Goal: Find specific page/section: Find specific page/section

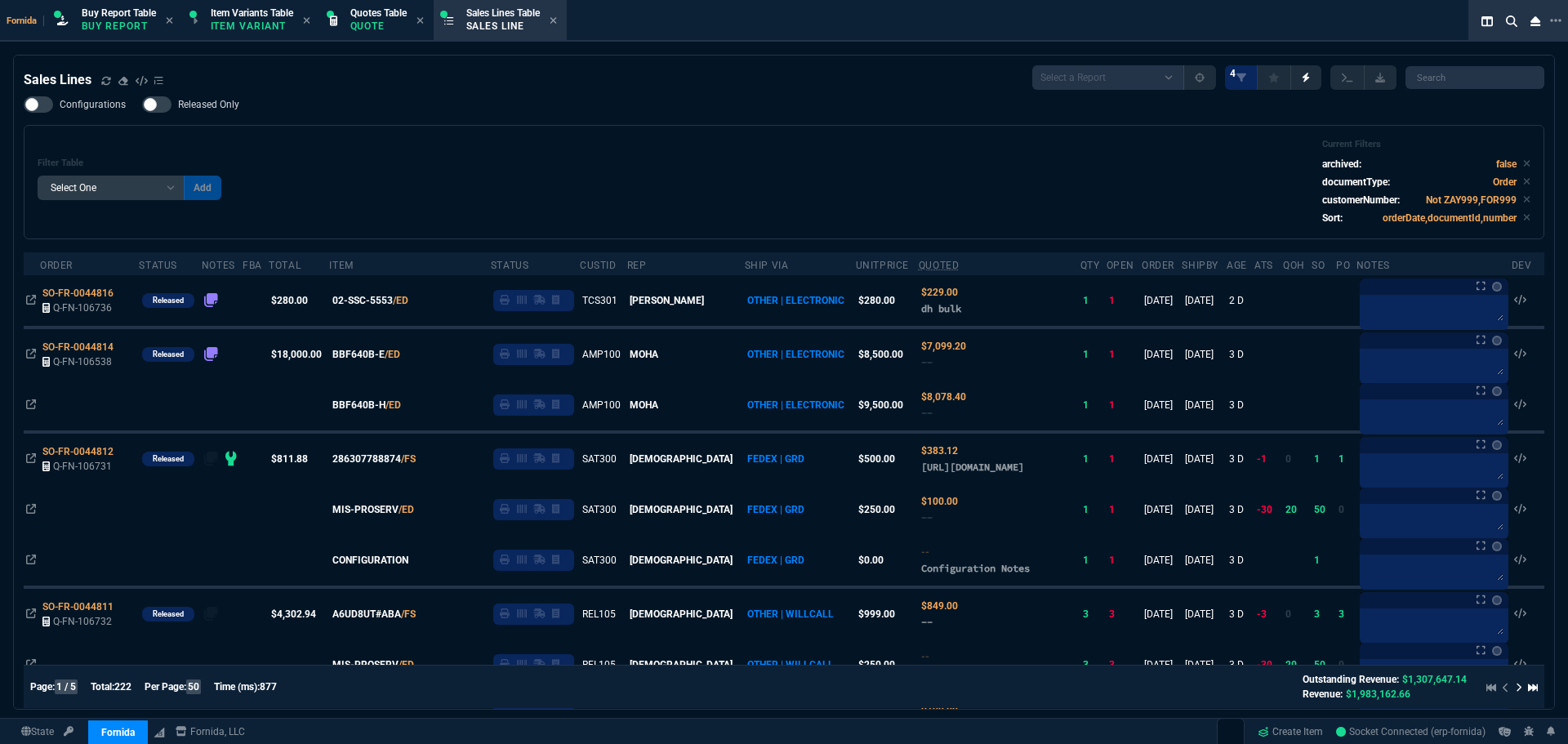
select select "1: BROV"
select select
drag, startPoint x: 238, startPoint y: 12, endPoint x: 408, endPoint y: 1, distance: 170.4
click at [240, 12] on span "Item Variants Table" at bounding box center [252, 13] width 83 height 12
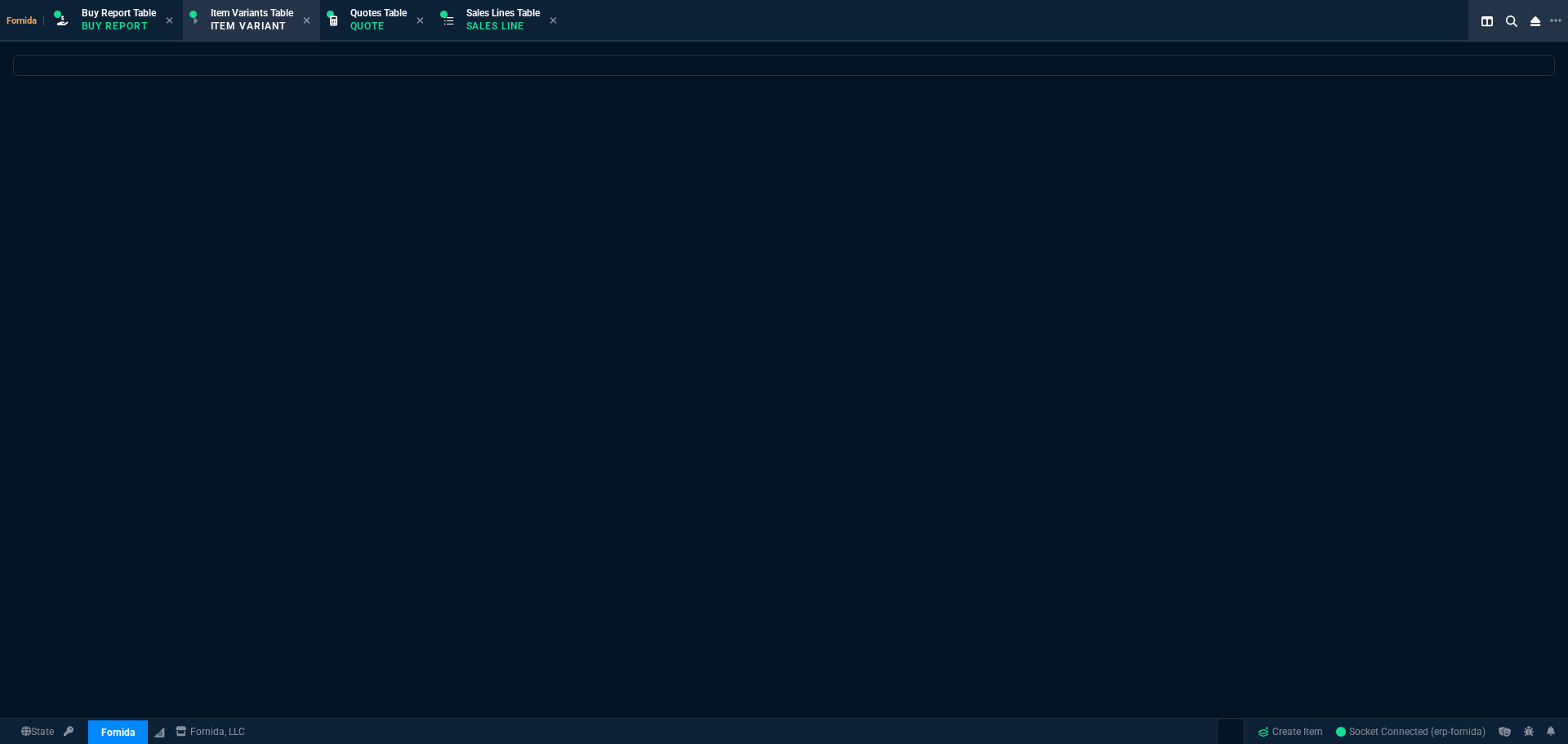
select select
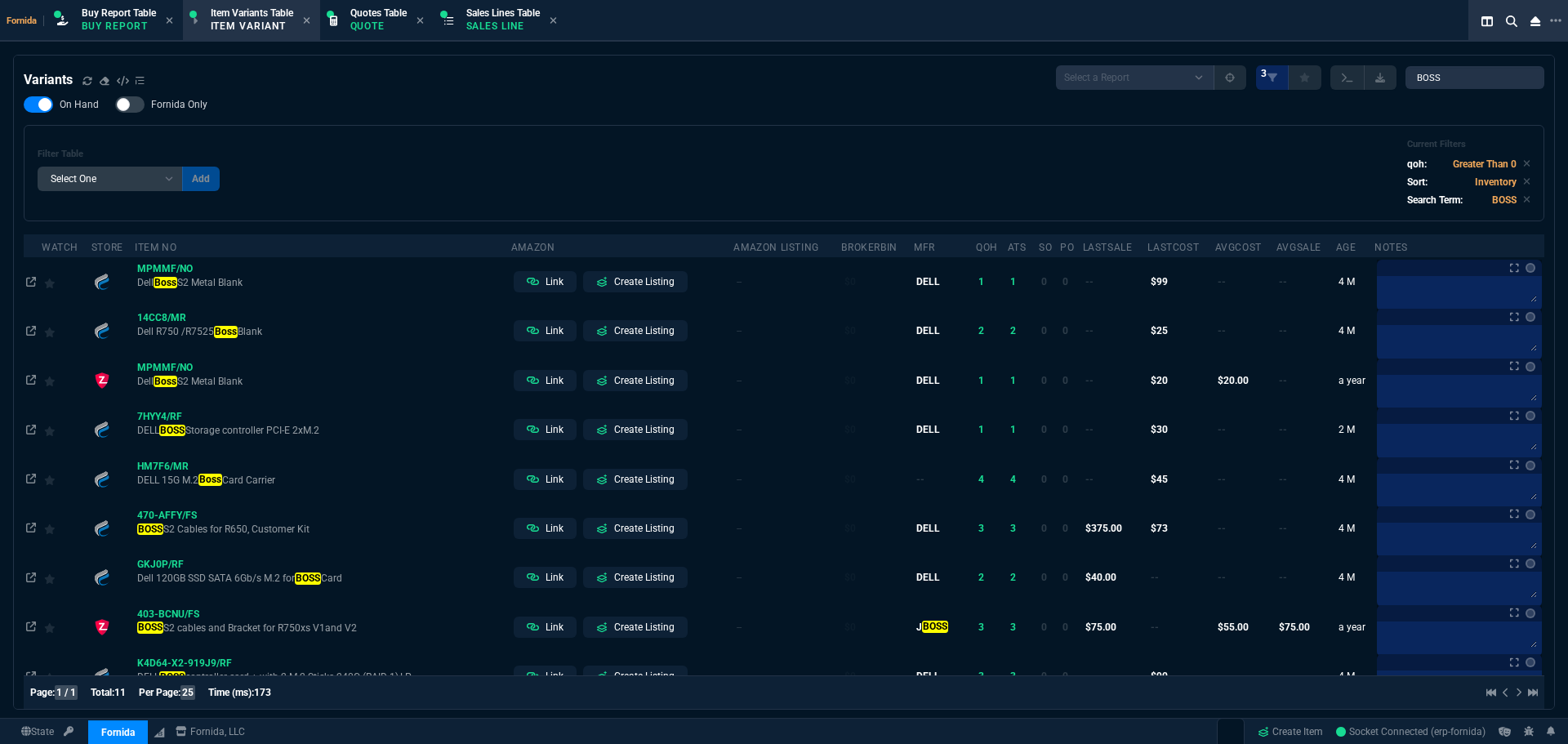
click at [732, 162] on div "Filter Table Select One Add Filter () Age (daysAgo) Amazon (asin) Amazon Listin…" at bounding box center [784, 173] width 1493 height 69
drag, startPoint x: 1440, startPoint y: 80, endPoint x: 1313, endPoint y: 79, distance: 127.0
click at [1328, 80] on div "Select a Report ProblemInventory-7-17-23 BrokerBin22 Listed On Amazon Stock not…" at bounding box center [1300, 77] width 489 height 25
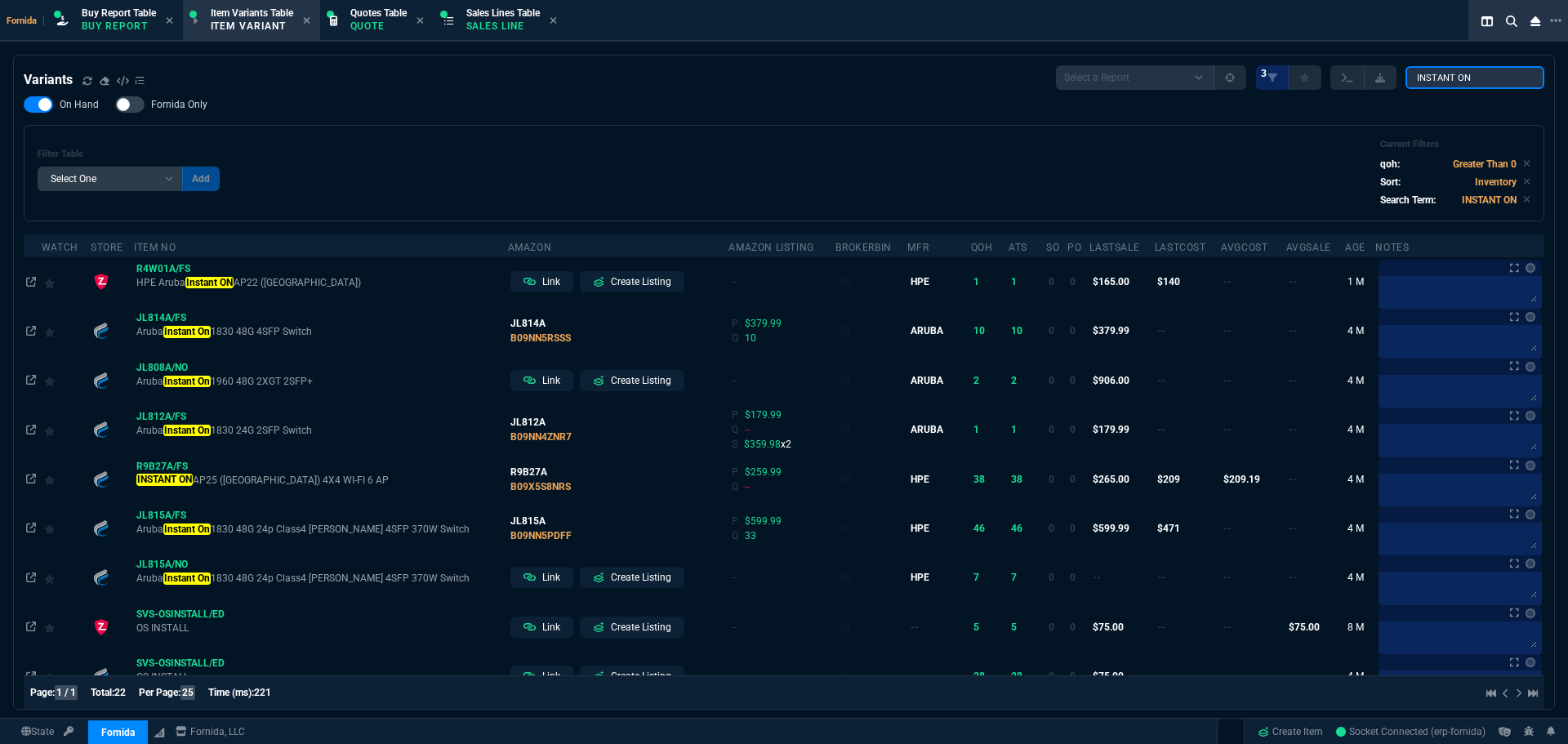
type input "INSTANT ON"
click at [1034, 158] on div "Filter Table Select One Add Filter () Age (daysAgo) Amazon (asin) Amazon Listin…" at bounding box center [784, 173] width 1493 height 69
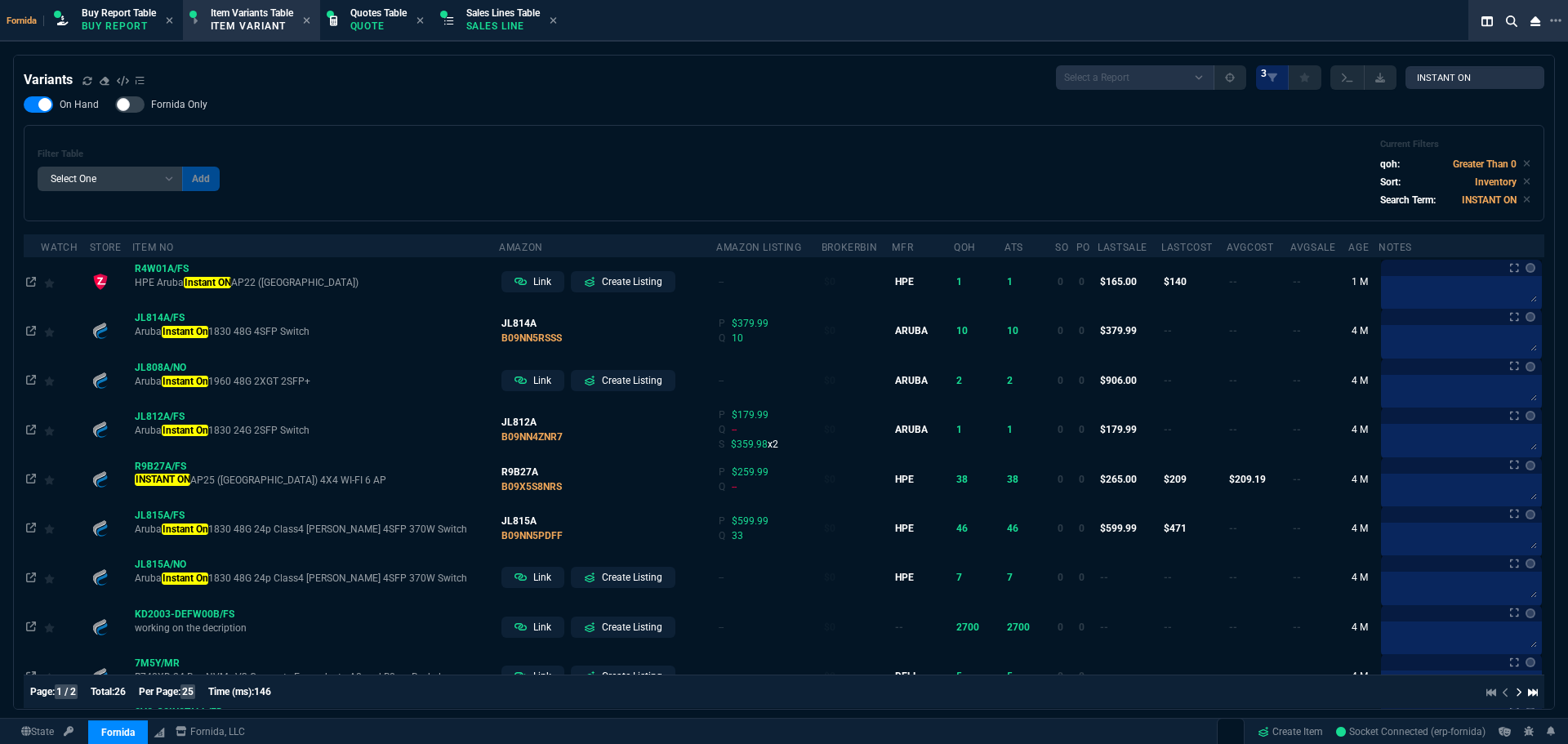
click at [823, 102] on div "On Hand Fornida Only Filter Table Select One Add Filter () Age (daysAgo) Amazon…" at bounding box center [784, 158] width 1521 height 125
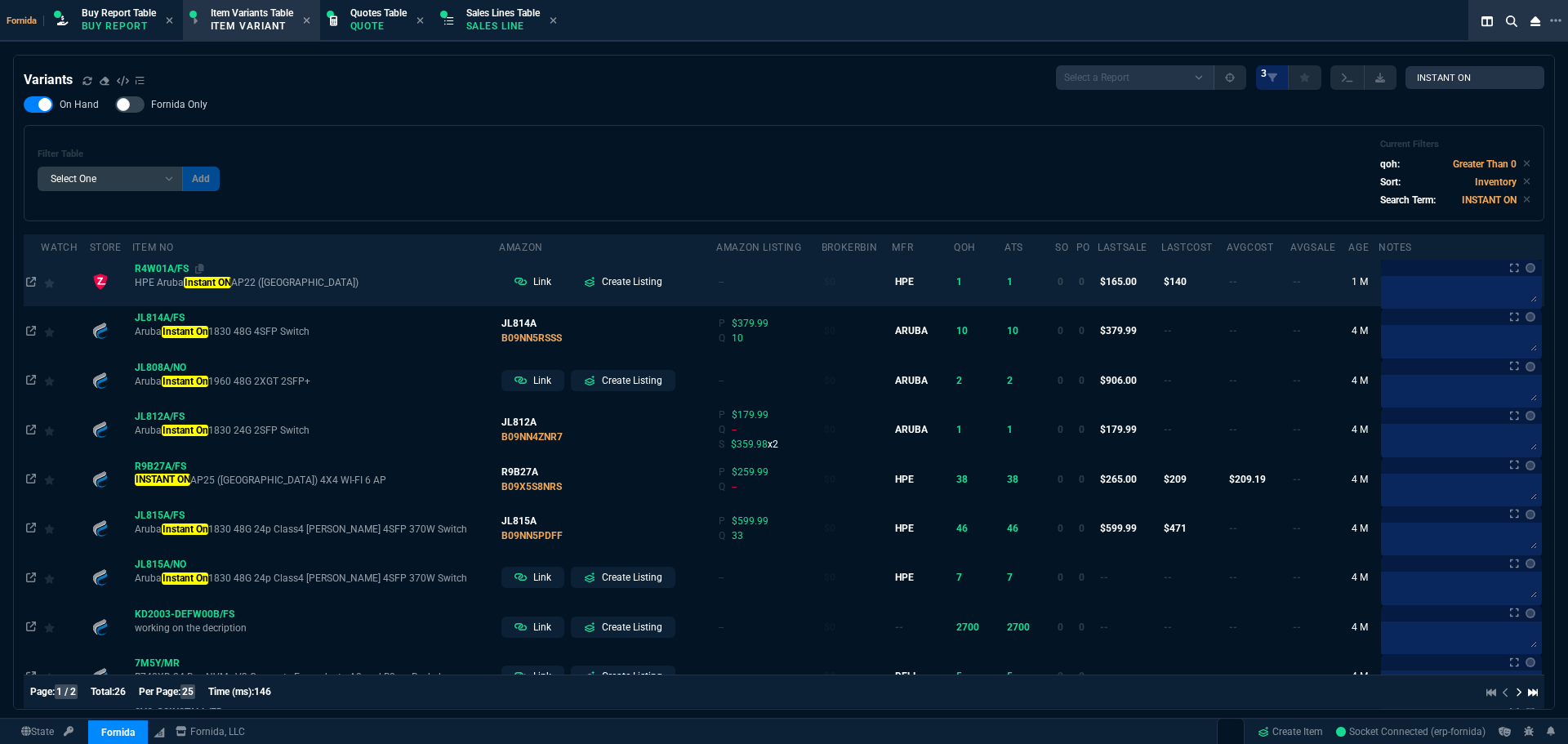
drag, startPoint x: 201, startPoint y: 272, endPoint x: 191, endPoint y: 271, distance: 10.0
click at [201, 271] on icon at bounding box center [200, 268] width 9 height 10
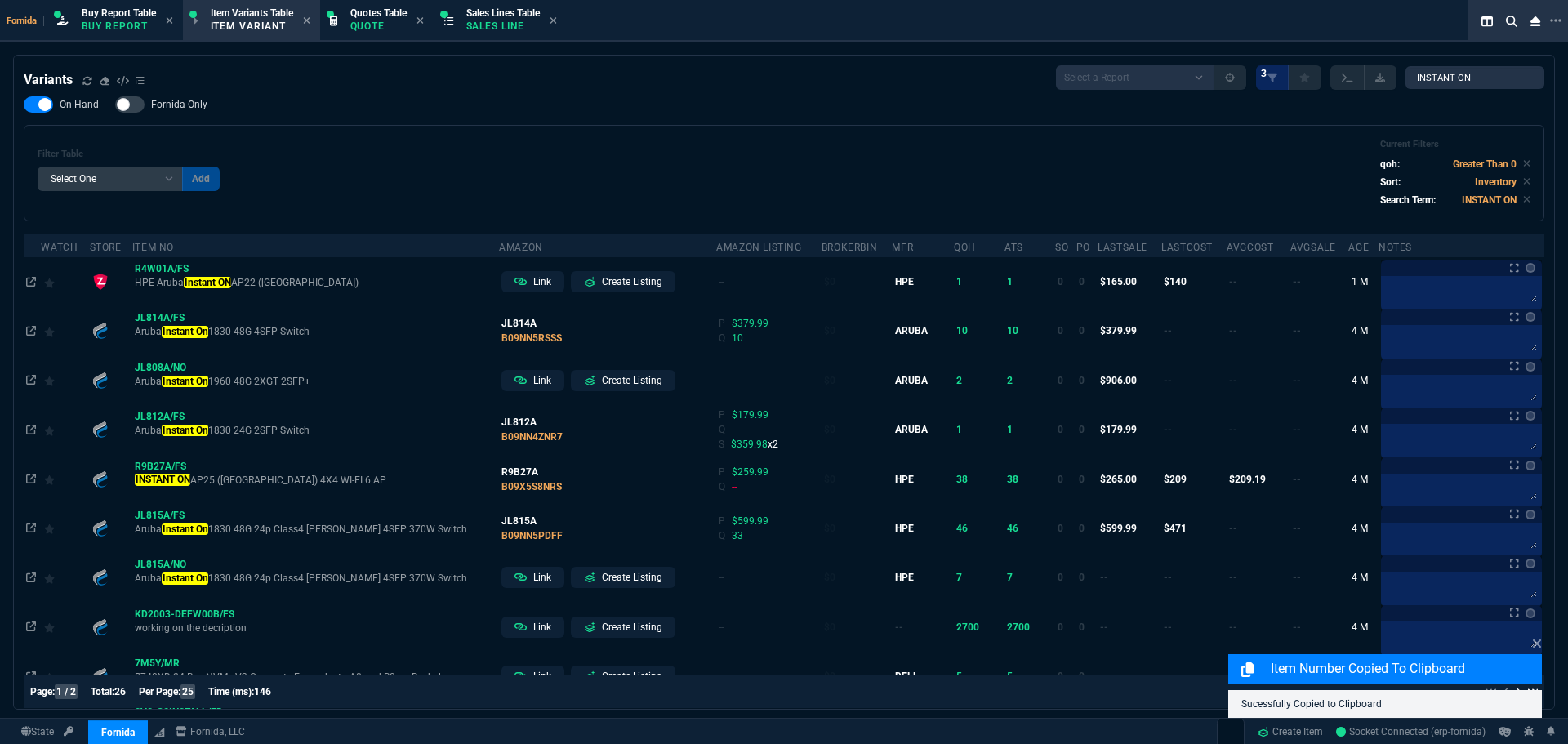
click at [538, 179] on div "Filter Table Select One Add Filter () Age (daysAgo) Amazon (asin) Amazon Listin…" at bounding box center [784, 173] width 1493 height 69
drag, startPoint x: 148, startPoint y: 267, endPoint x: 913, endPoint y: 52, distance: 794.6
click at [148, 267] on span "R4W01A/FS" at bounding box center [161, 269] width 54 height 12
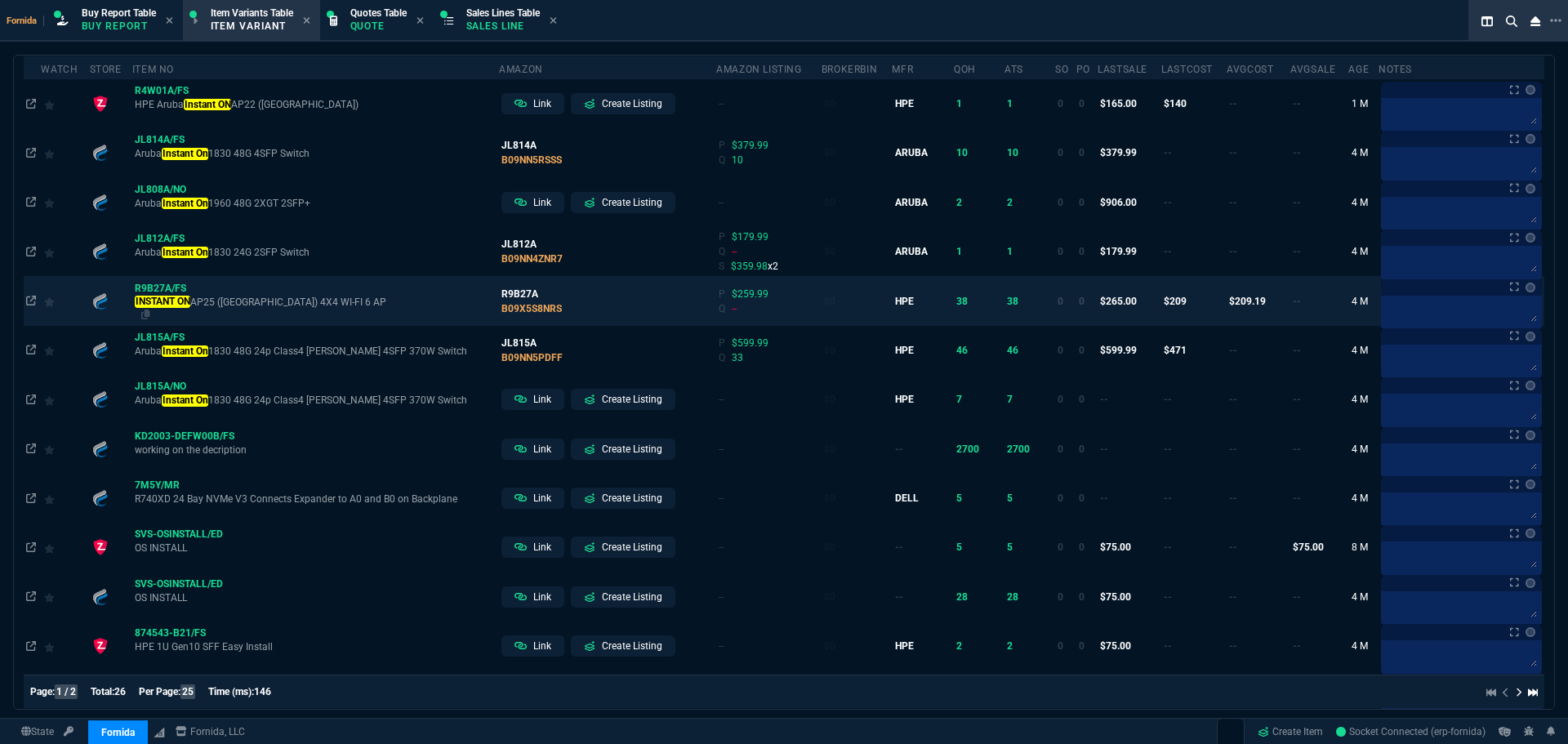
scroll to position [96, 0]
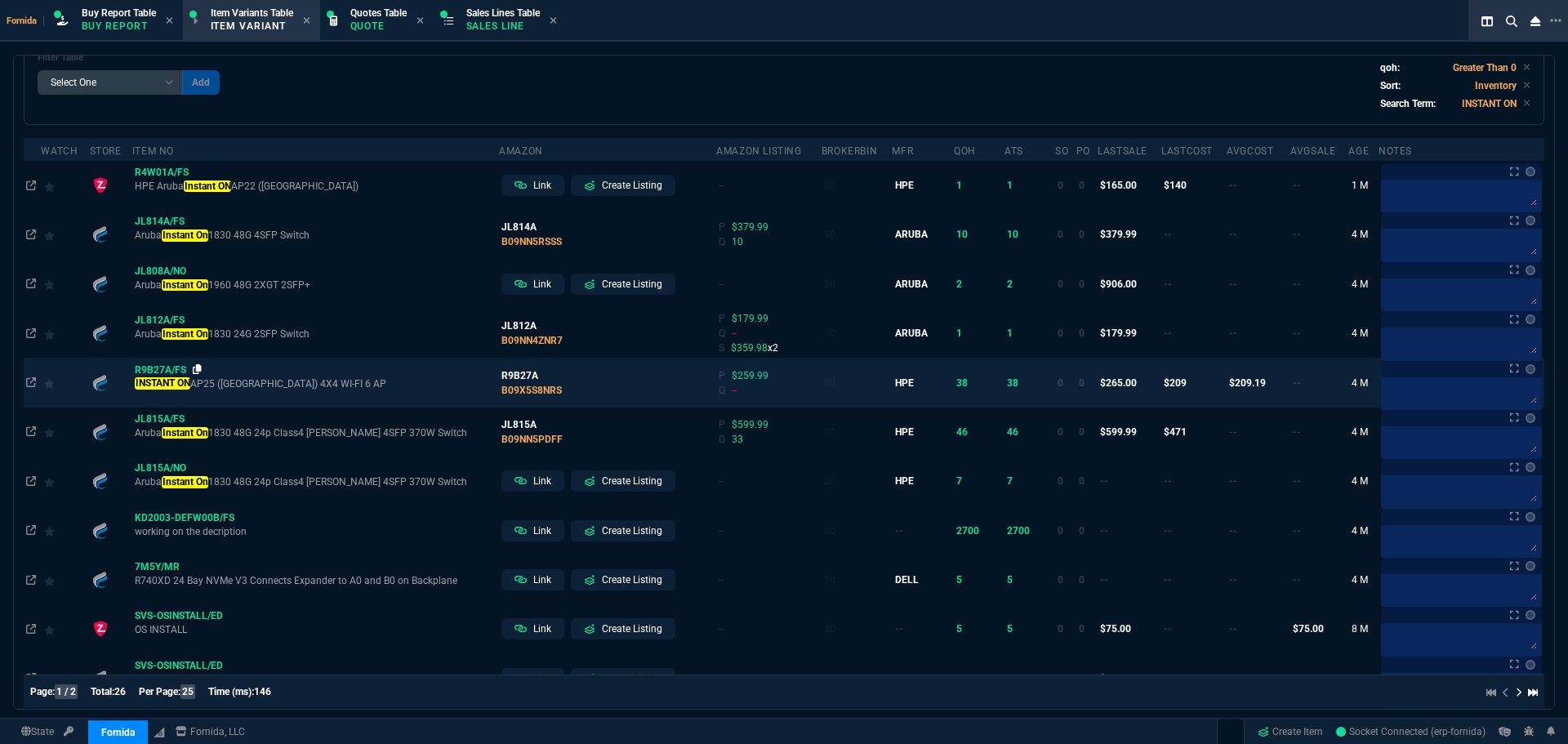
click at [195, 372] on icon at bounding box center [197, 370] width 9 height 10
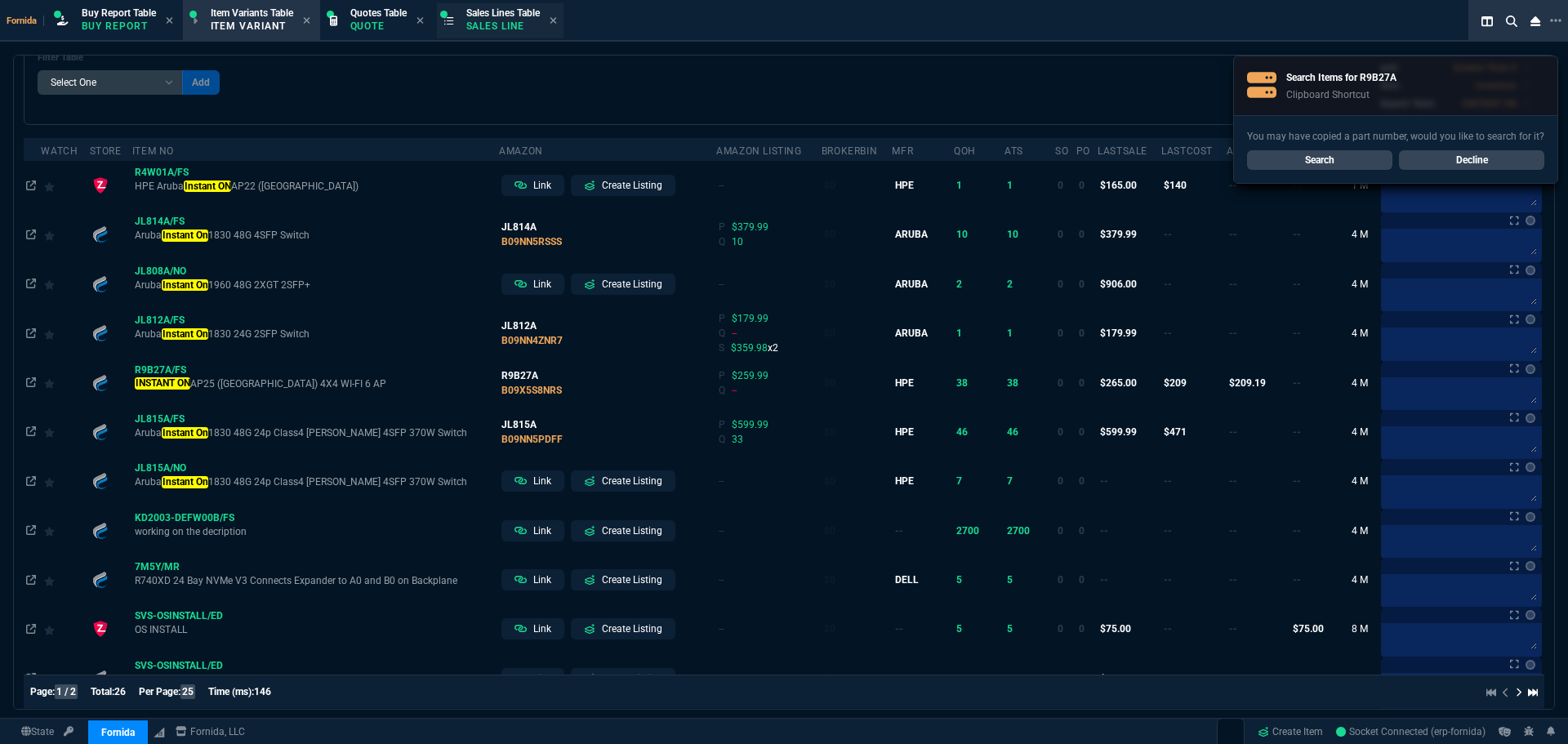
click at [518, 30] on p "Sales Line" at bounding box center [502, 26] width 74 height 13
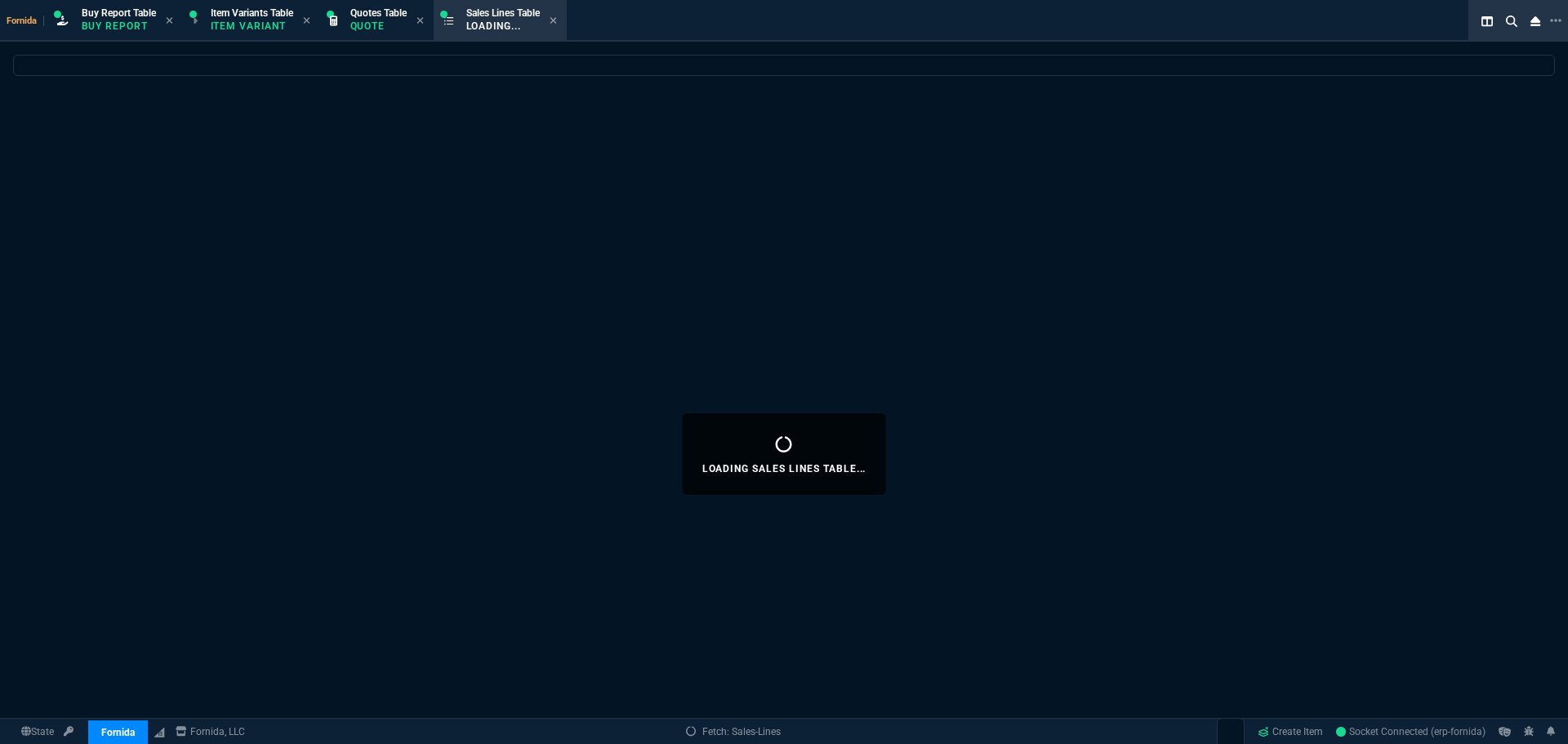
select select
